Goal: Task Accomplishment & Management: Manage account settings

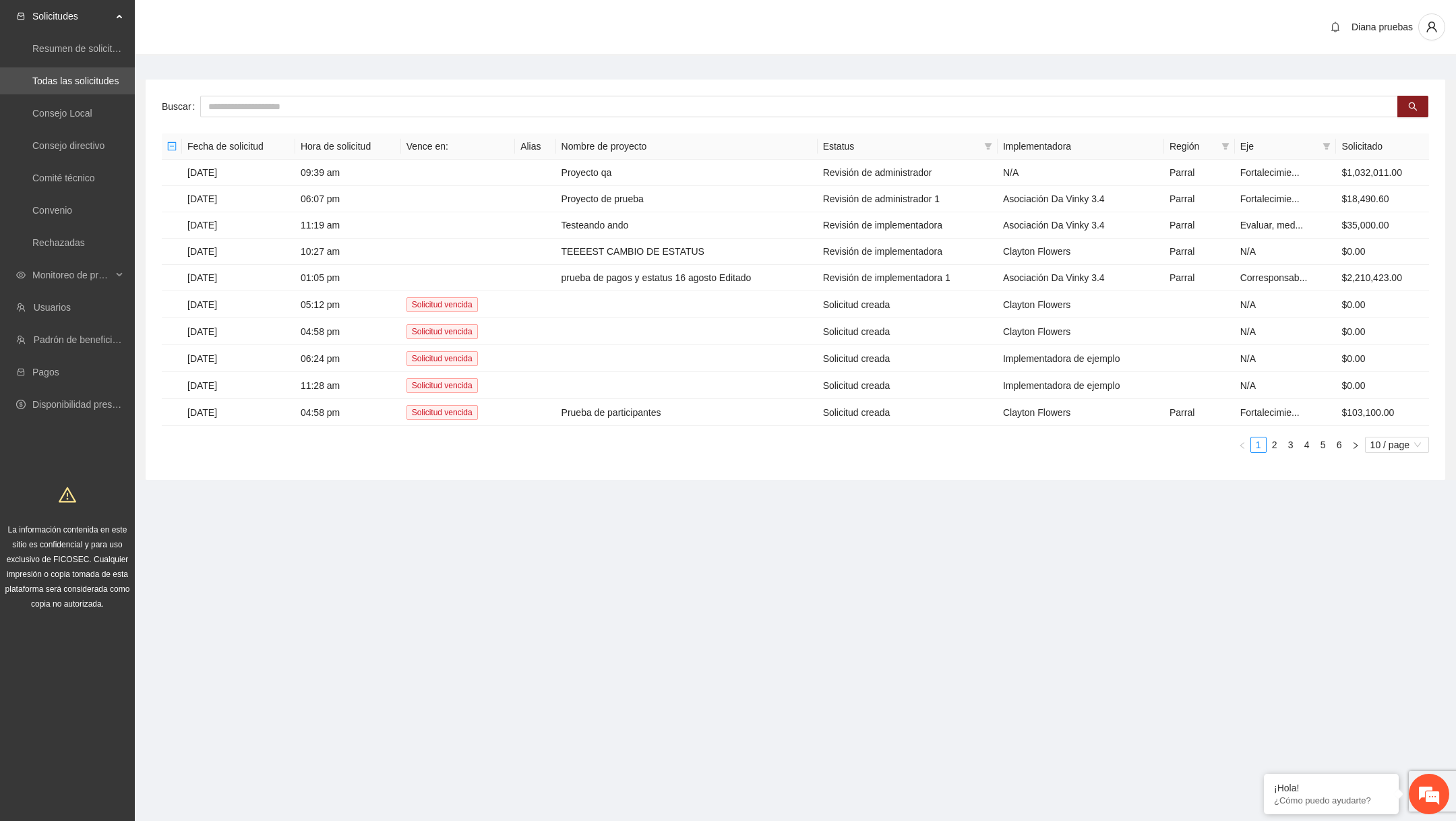
click at [697, 696] on section "Solicitudes Resumen de solicitudes por aprobar Todas las solicitudes Consejo Lo…" at bounding box center [728, 410] width 1456 height 821
click at [1381, 437] on span "10 / page" at bounding box center [1397, 444] width 53 height 15
click at [1386, 528] on div "100 / page" at bounding box center [1397, 533] width 50 height 15
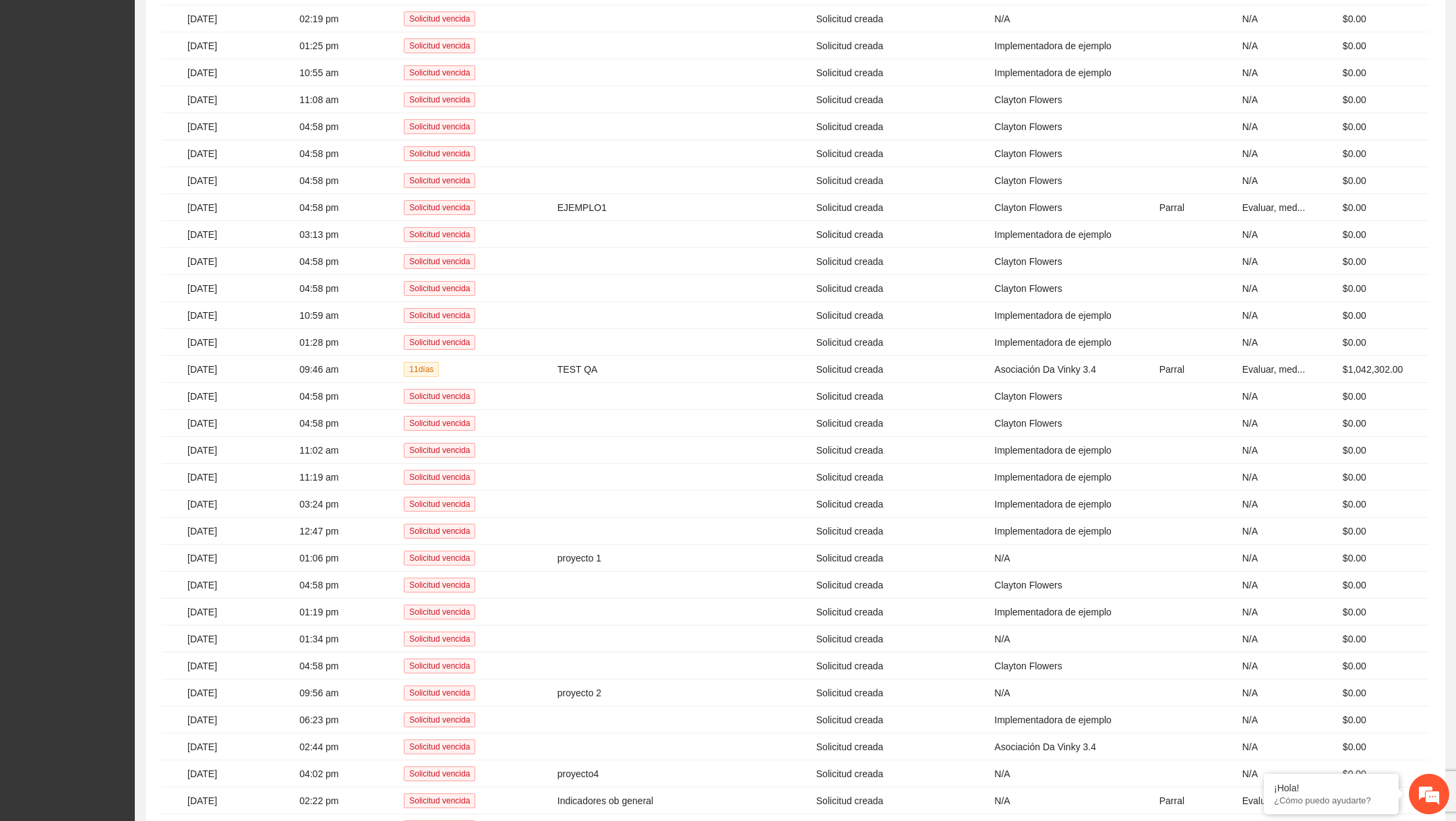
scroll to position [1019, 0]
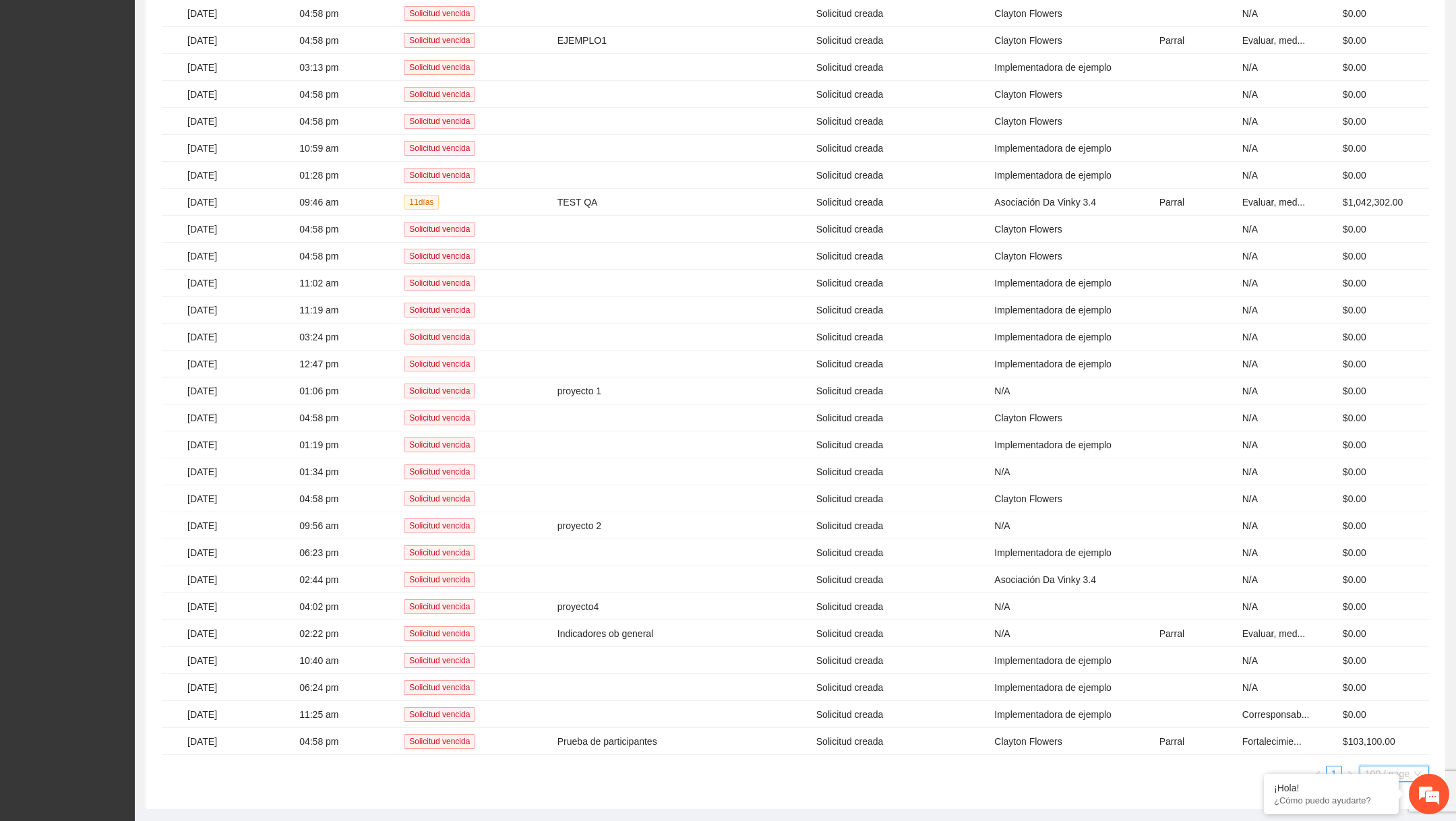
click at [1374, 766] on span "100 / page" at bounding box center [1394, 773] width 59 height 15
click at [1378, 721] on div "50 / page" at bounding box center [1395, 728] width 55 height 15
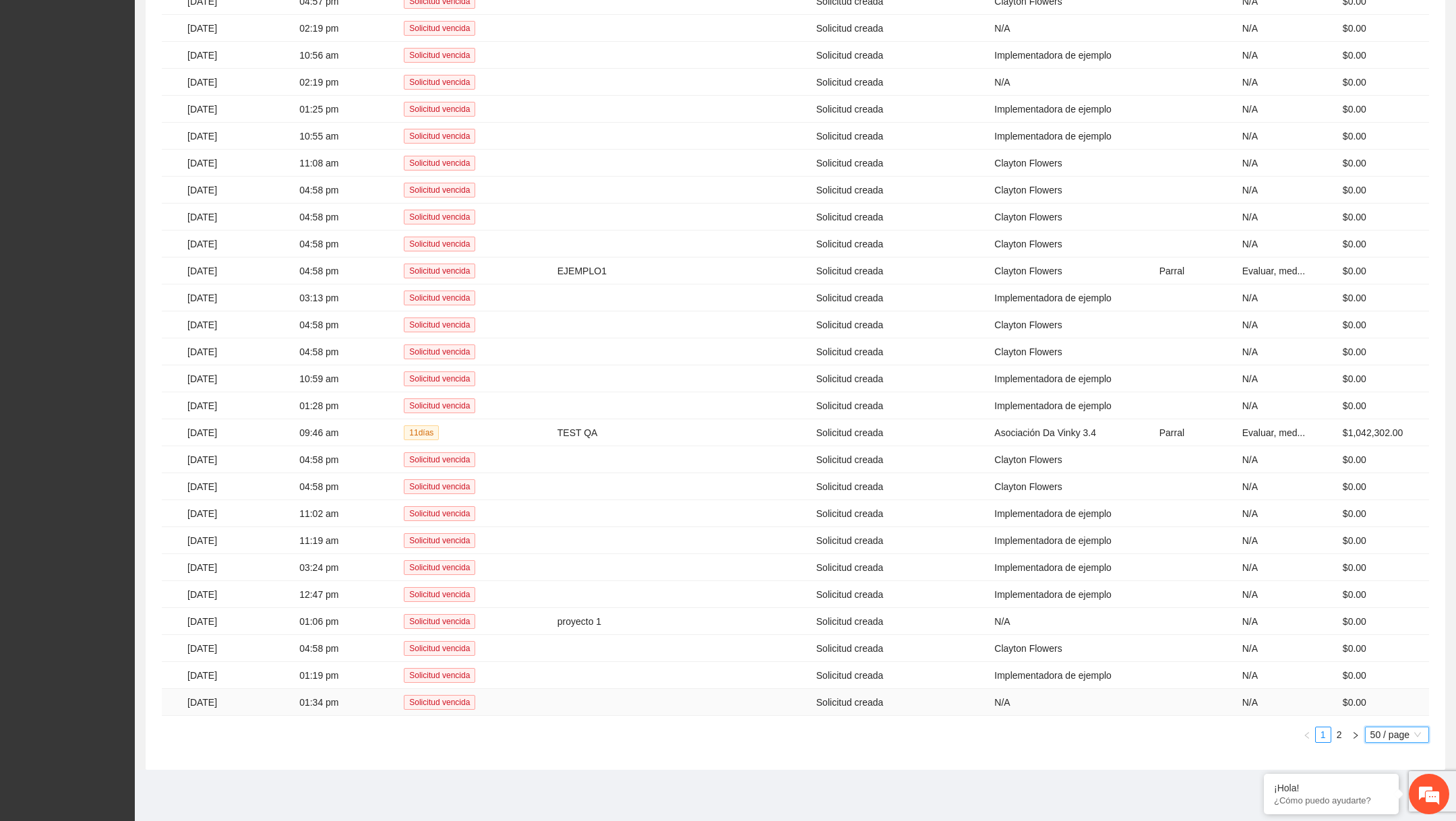
scroll to position [756, 0]
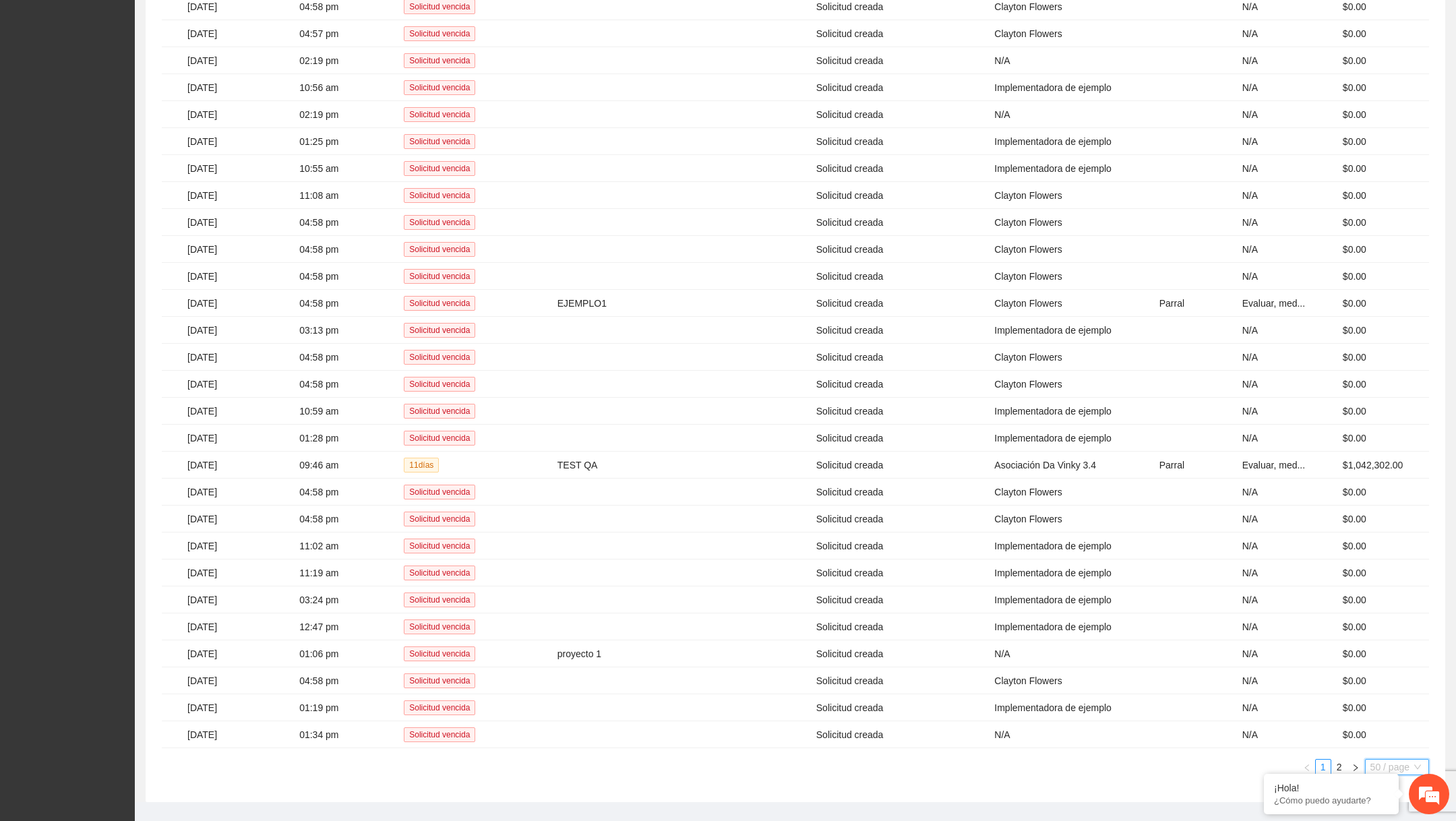
click at [1390, 760] on span "50 / page" at bounding box center [1397, 766] width 53 height 15
click at [1383, 671] on div "10 / page" at bounding box center [1397, 678] width 50 height 15
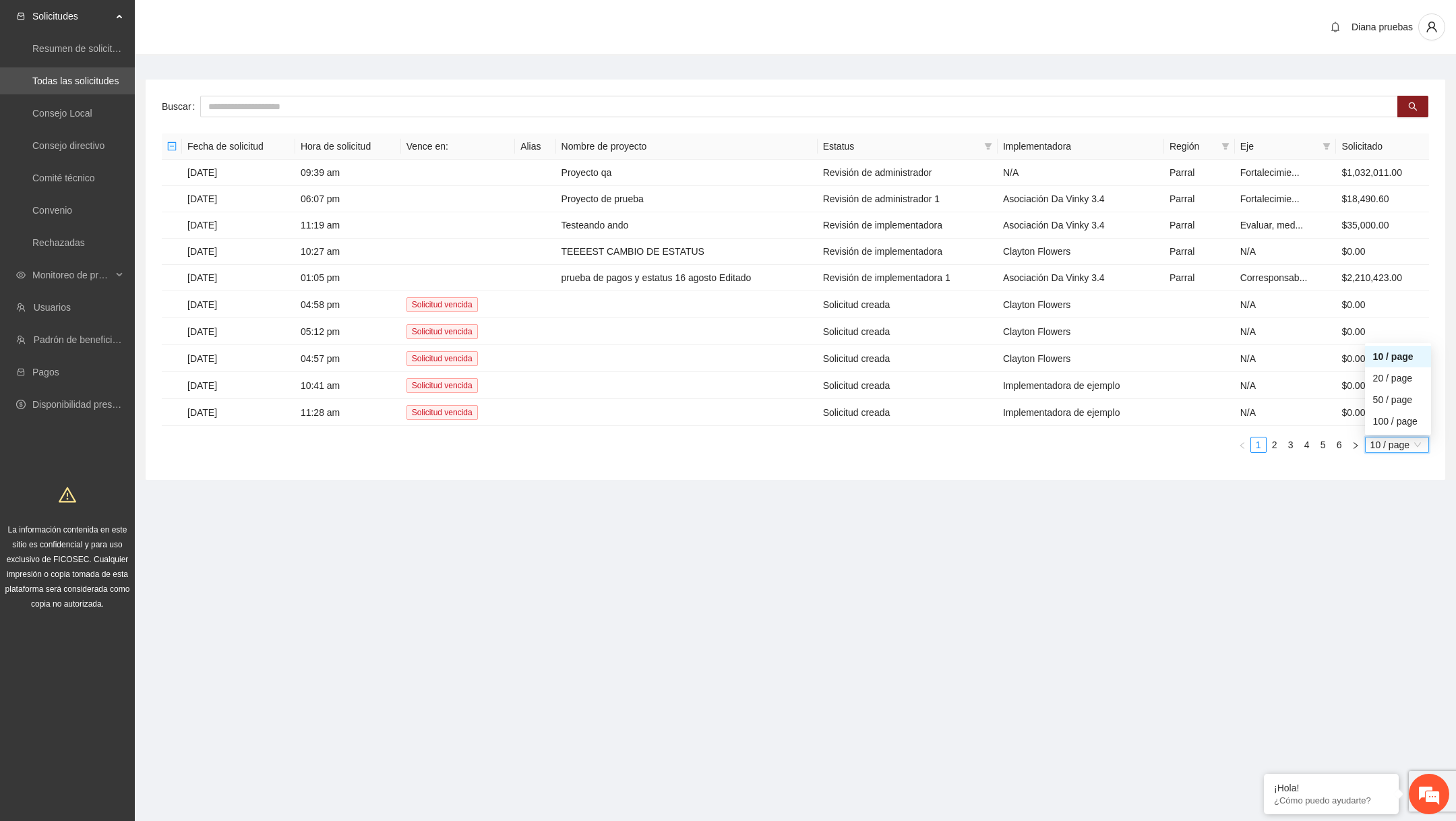
scroll to position [0, 0]
click at [1333, 442] on link "6" at bounding box center [1339, 444] width 15 height 15
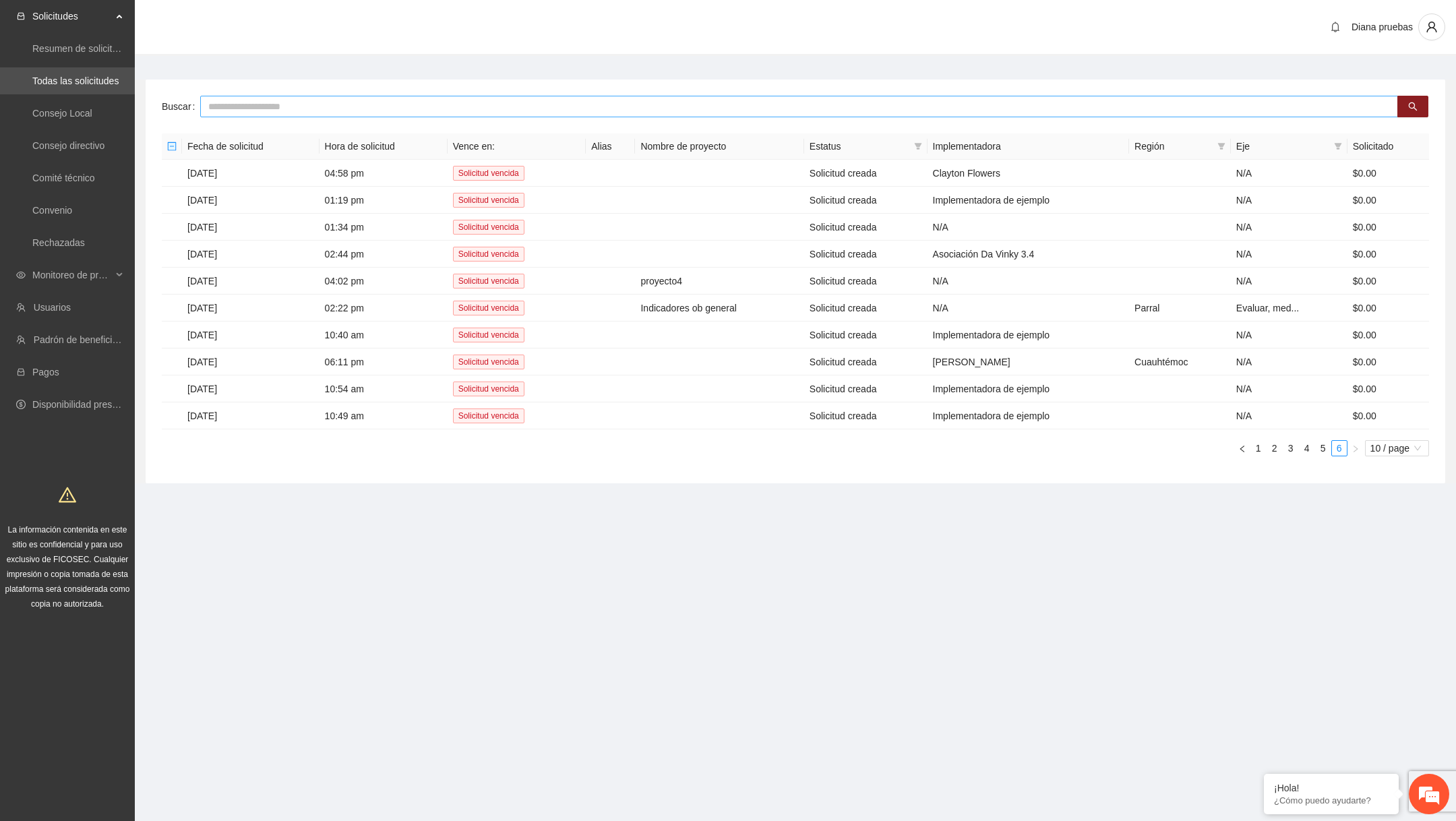
click at [569, 103] on input "text" at bounding box center [799, 106] width 1197 height 22
paste input "**********"
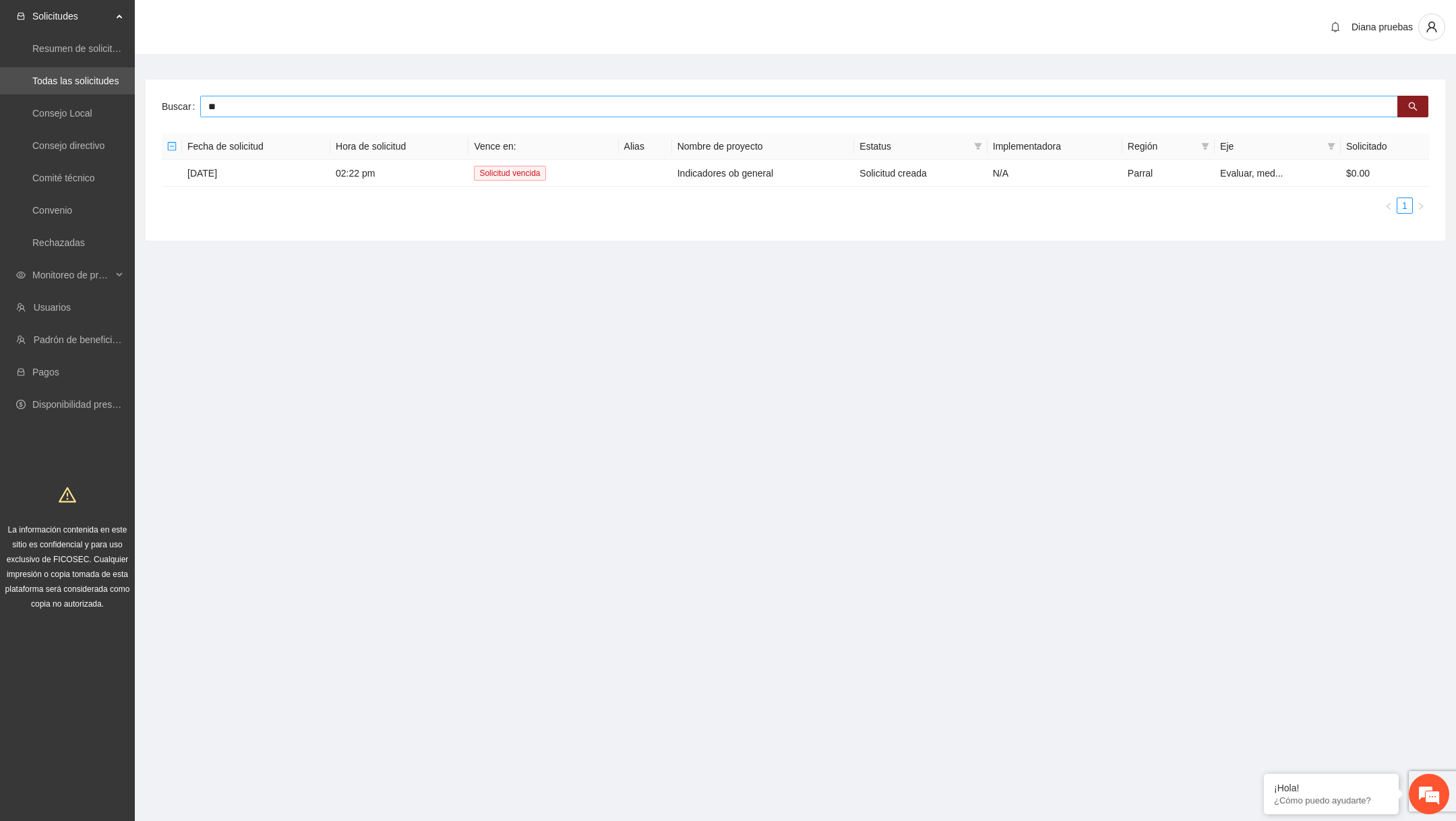
type input "*"
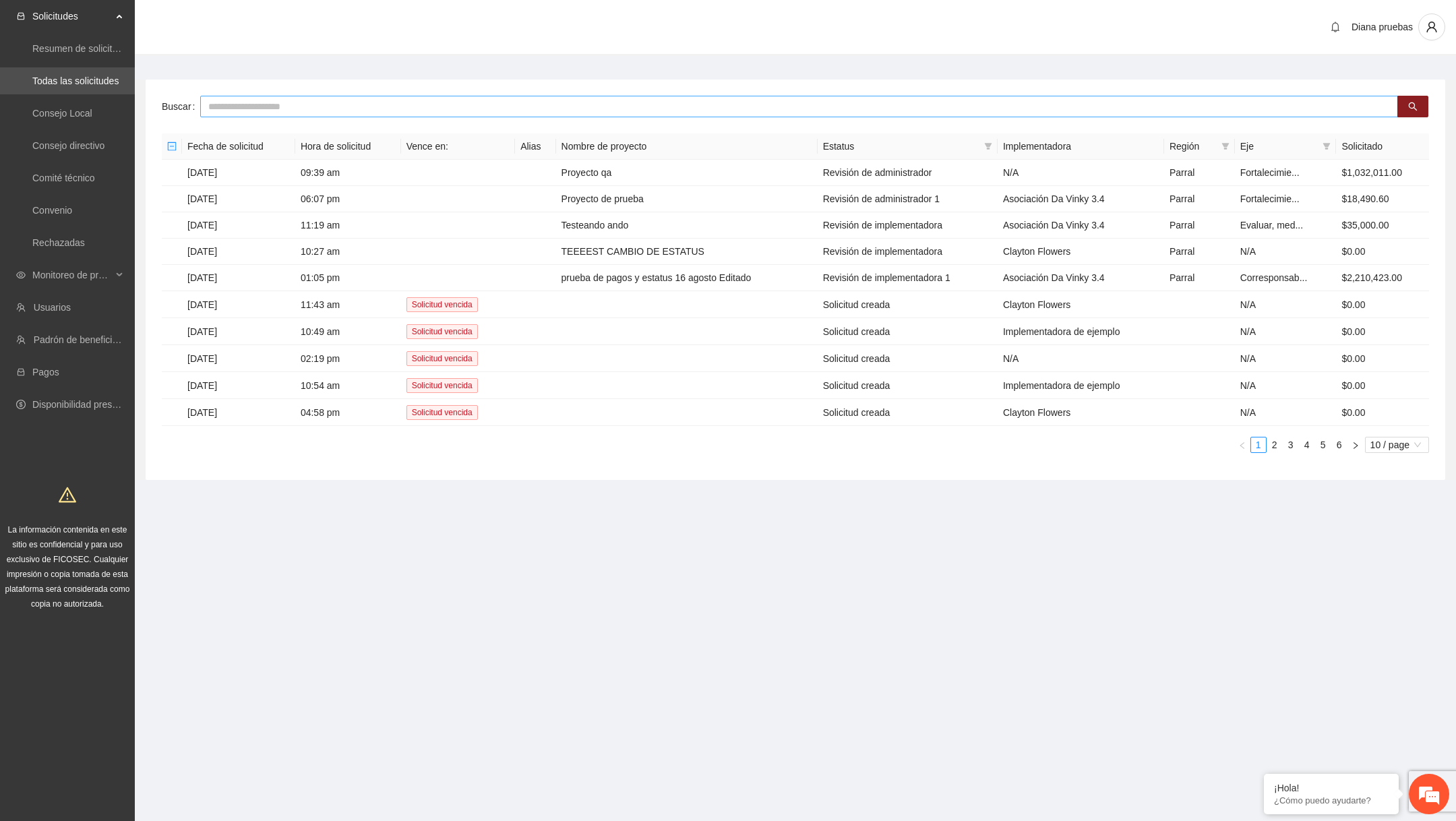
click at [690, 108] on input "text" at bounding box center [799, 106] width 1197 height 22
paste input "**********"
type input "**********"
